Goal: Transaction & Acquisition: Obtain resource

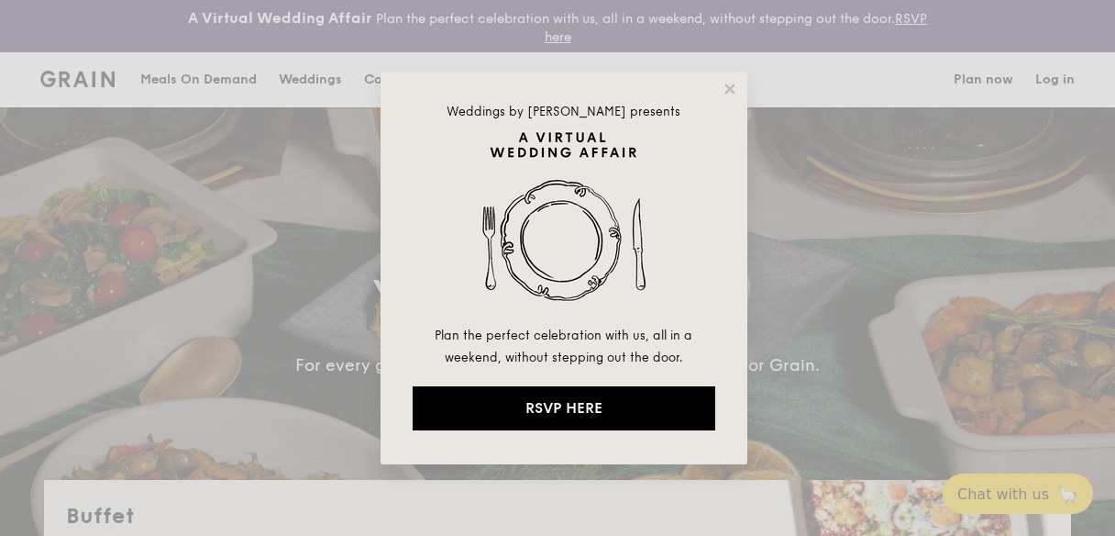
select select
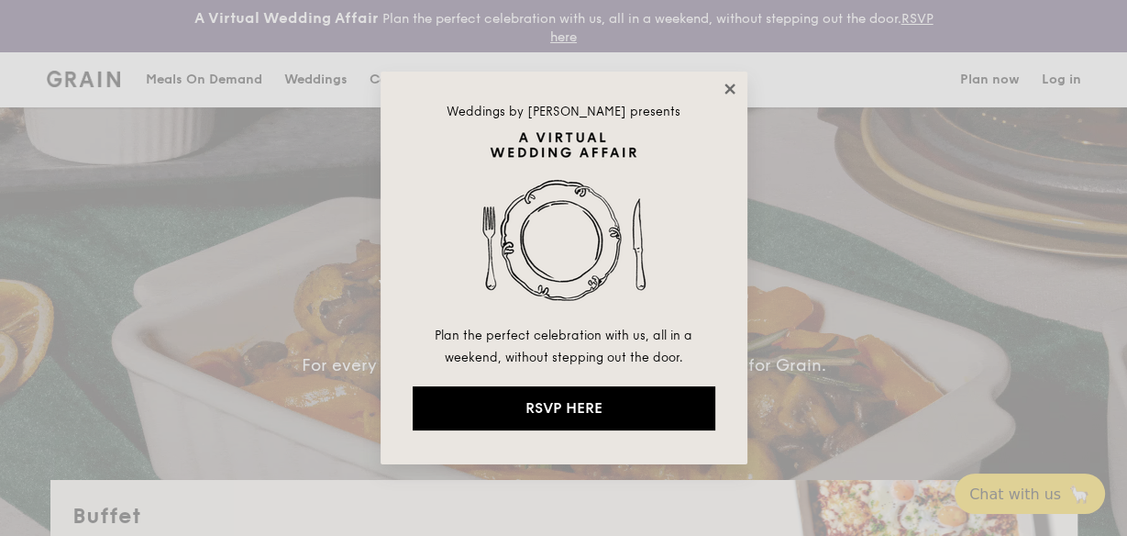
click at [727, 94] on icon at bounding box center [730, 89] width 17 height 17
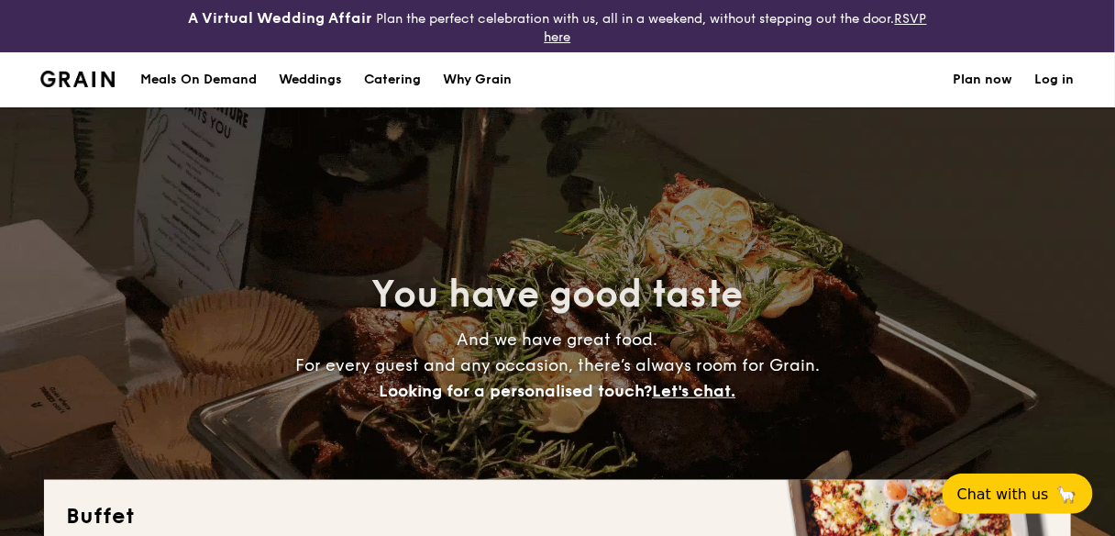
click at [389, 82] on h1 "Catering" at bounding box center [392, 79] width 57 height 55
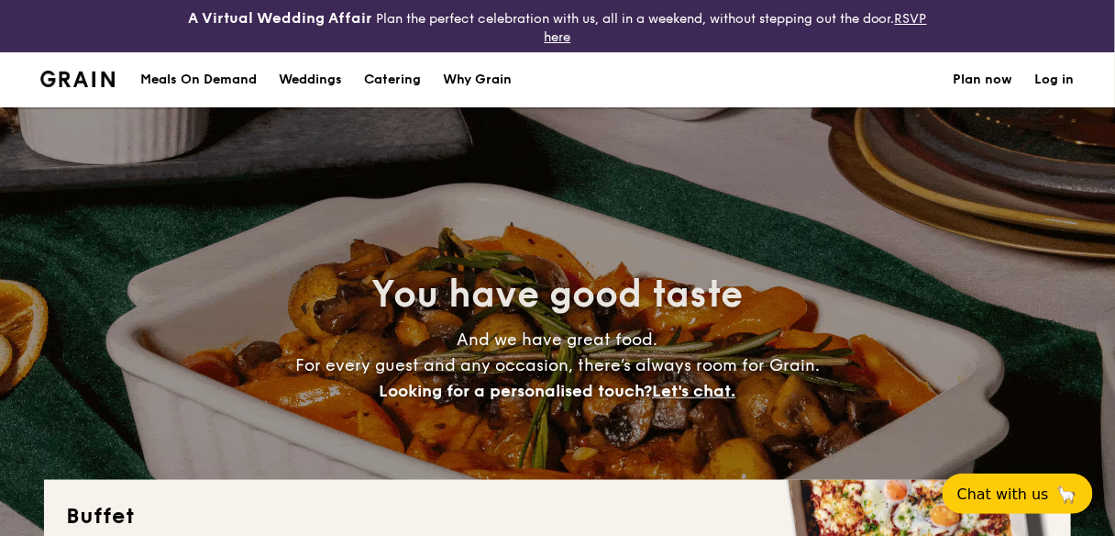
click at [390, 74] on h1 "Catering" at bounding box center [392, 79] width 57 height 55
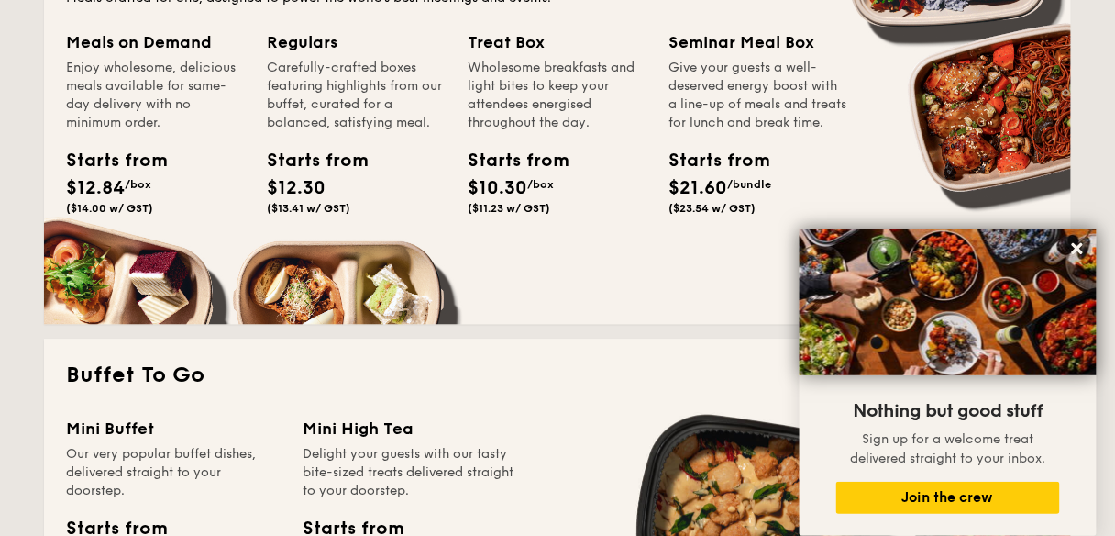
scroll to position [807, 0]
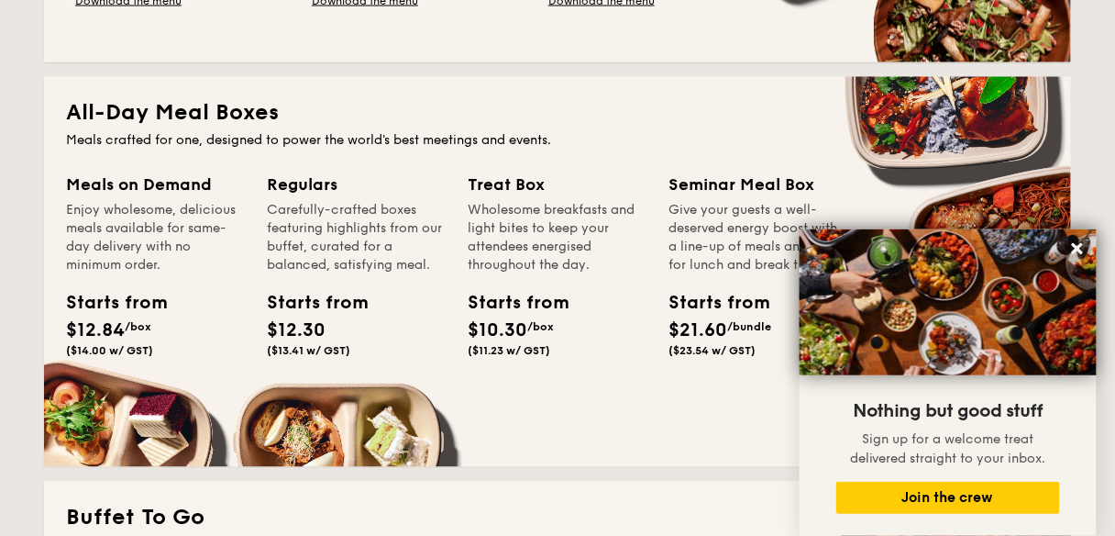
click at [721, 358] on span "($23.54 w/ GST)" at bounding box center [712, 351] width 87 height 13
click at [726, 309] on div "Starts from" at bounding box center [710, 304] width 83 height 28
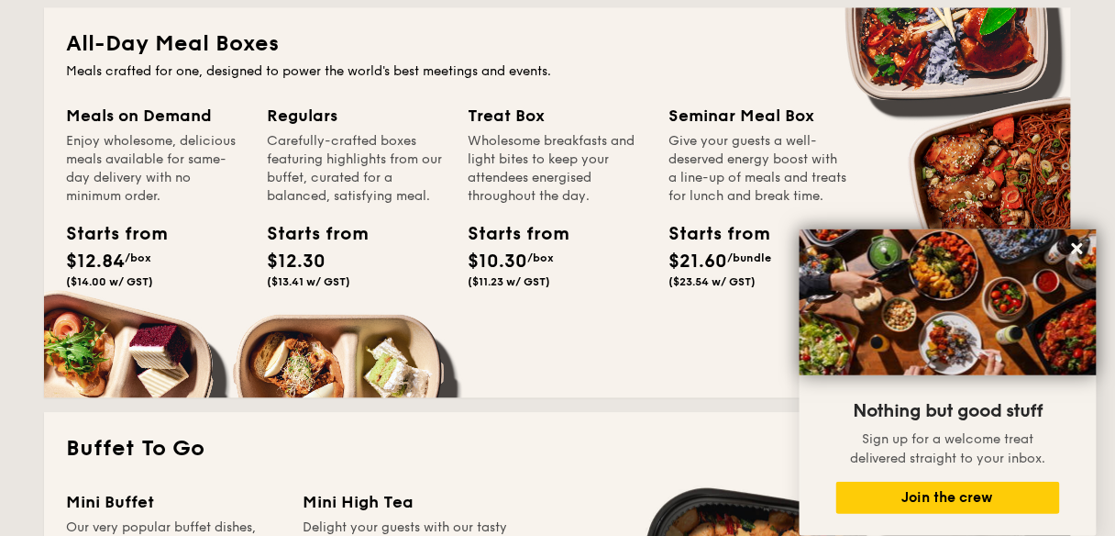
scroll to position [880, 0]
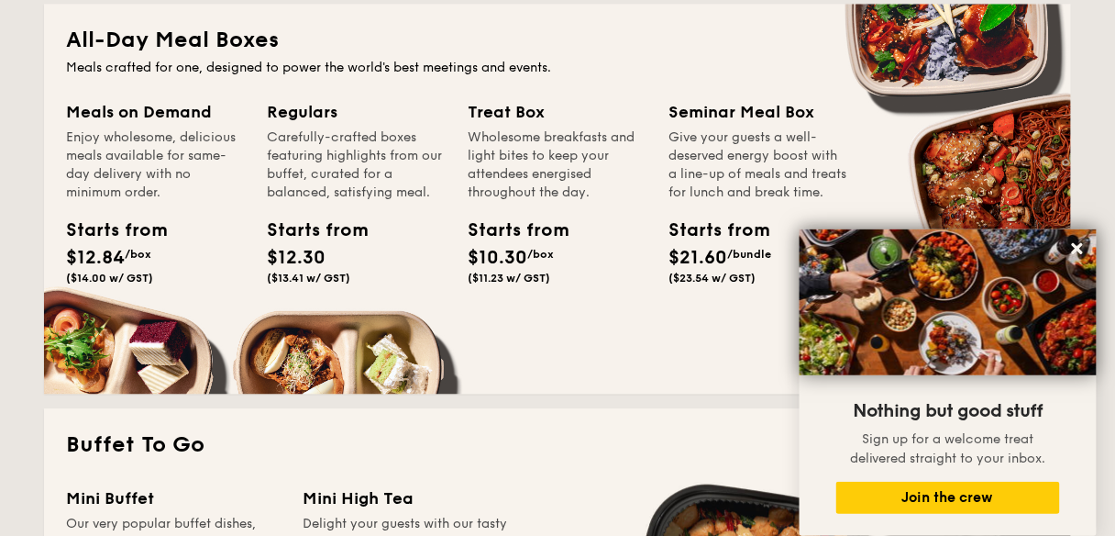
click at [764, 117] on div "Seminar Meal Box" at bounding box center [758, 112] width 179 height 26
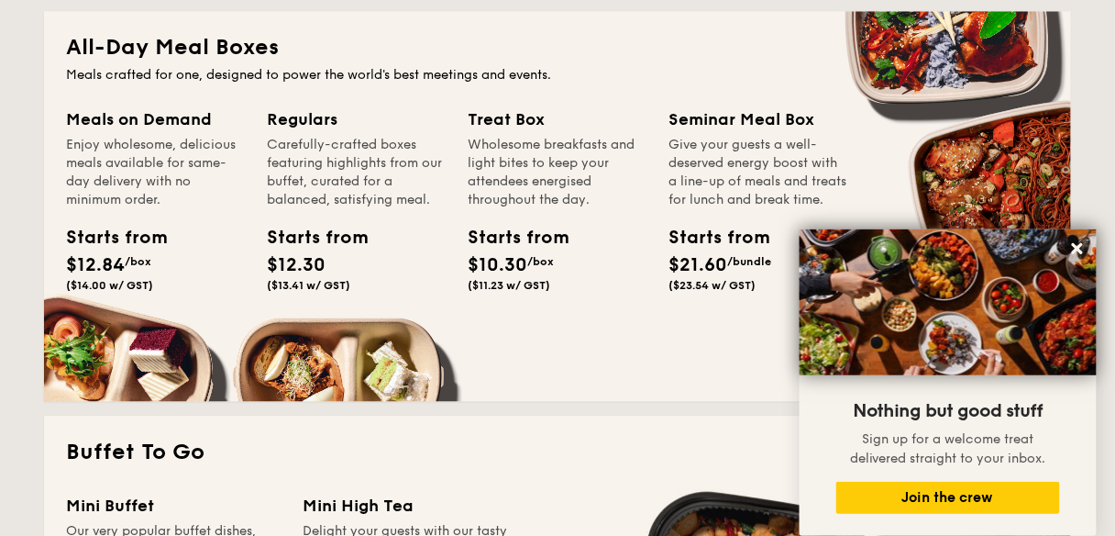
scroll to position [1027, 0]
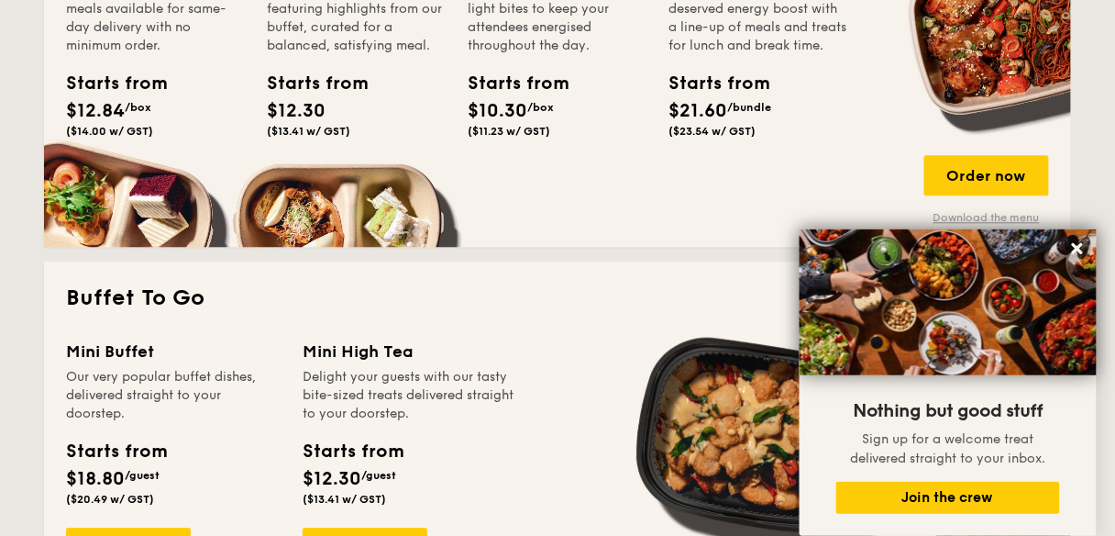
click at [1005, 213] on link "Download the menu" at bounding box center [986, 217] width 125 height 15
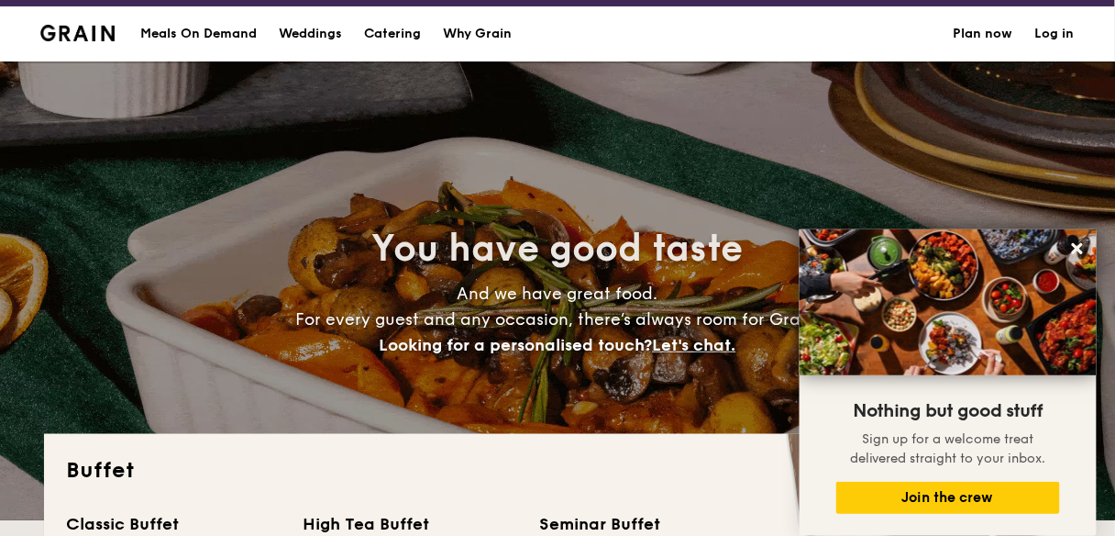
scroll to position [0, 0]
